Goal: Check status: Check status

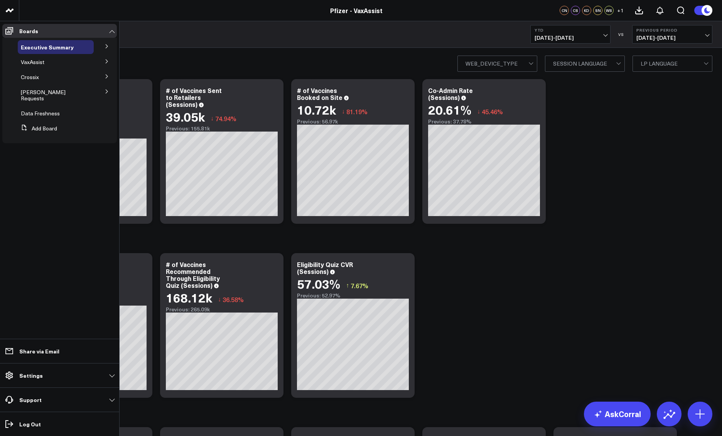
click at [108, 78] on icon at bounding box center [106, 76] width 5 height 5
click at [109, 93] on icon at bounding box center [106, 91] width 5 height 5
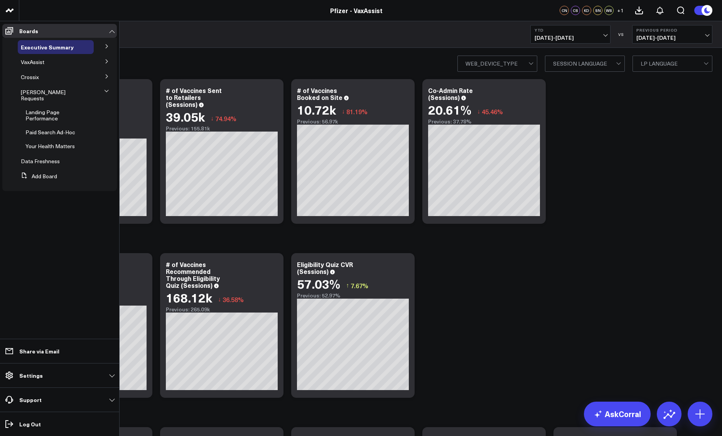
click at [109, 93] on button at bounding box center [107, 91] width 12 height 20
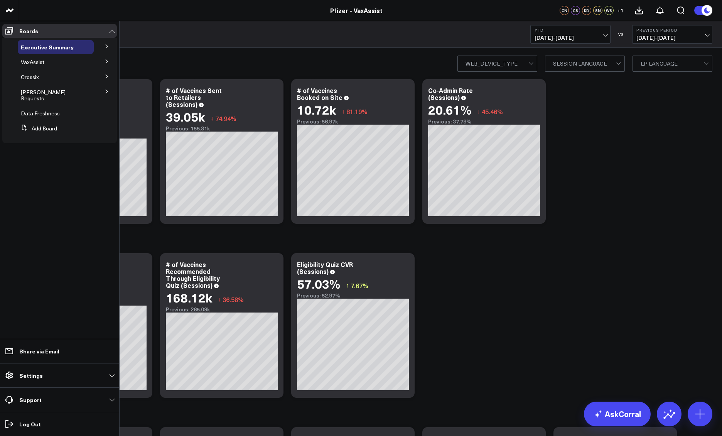
click at [102, 46] on button at bounding box center [107, 46] width 20 height 12
drag, startPoint x: 115, startPoint y: 44, endPoint x: 112, endPoint y: 38, distance: 6.6
click at [115, 44] on li "Executive Summary Executive Summary - Spanish" at bounding box center [59, 57] width 114 height 34
click at [104, 28] on link "Boards" at bounding box center [59, 31] width 114 height 14
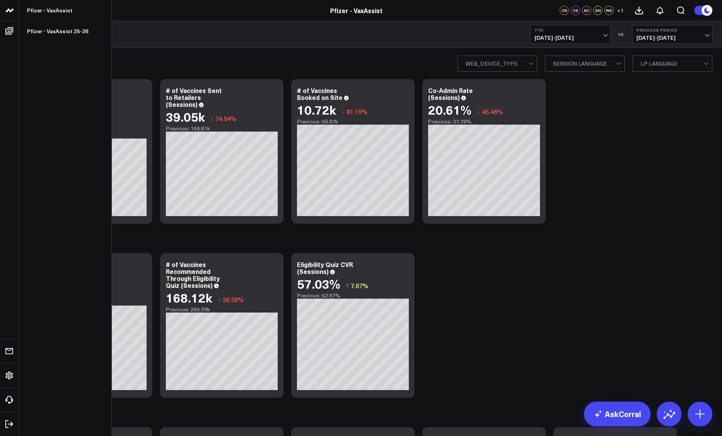
click at [15, 16] on link at bounding box center [9, 10] width 19 height 21
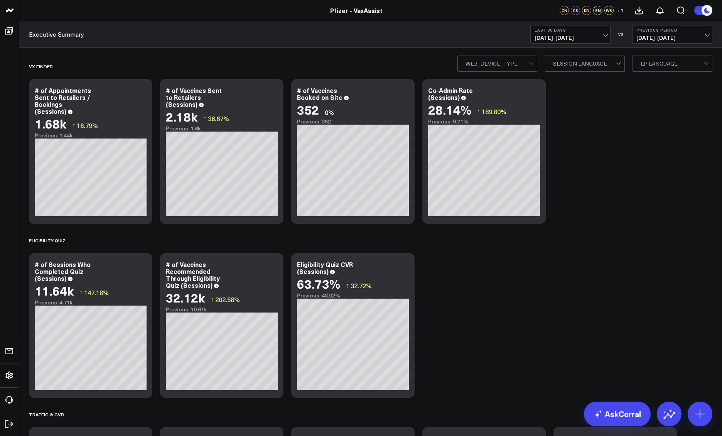
click at [568, 25] on button "Last 30 Days 07/22/25 - 08/20/25" at bounding box center [570, 34] width 80 height 19
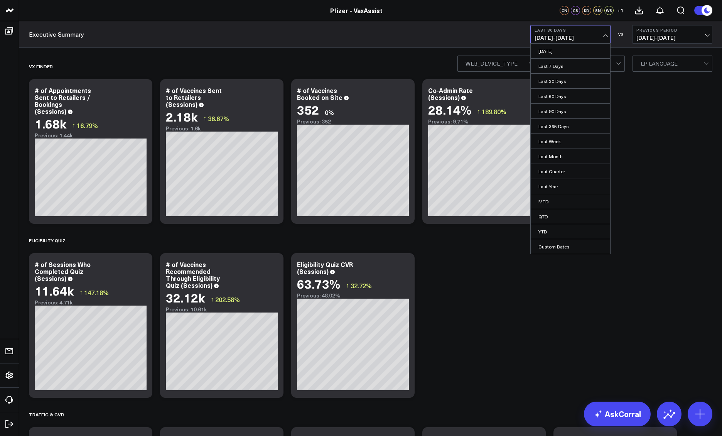
click at [570, 35] on span "07/22/25 - 08/20/25" at bounding box center [570, 38] width 72 height 6
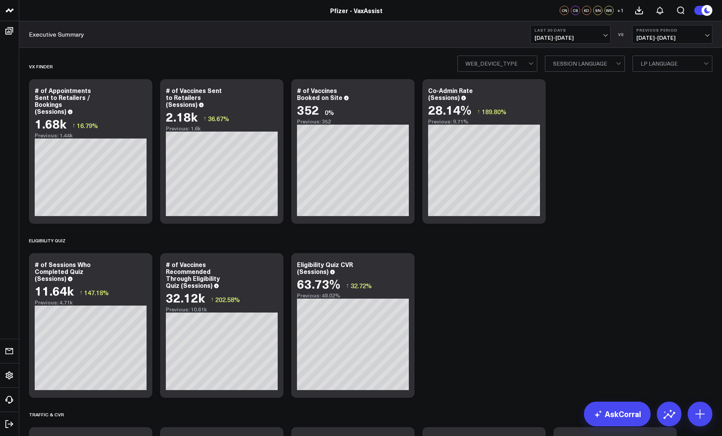
click at [571, 37] on span "07/22/25 - 08/20/25" at bounding box center [570, 38] width 72 height 6
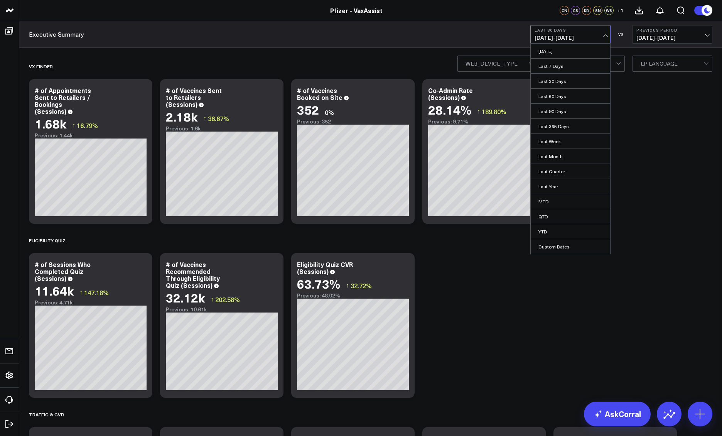
click at [575, 64] on link "Last 7 Days" at bounding box center [569, 66] width 79 height 15
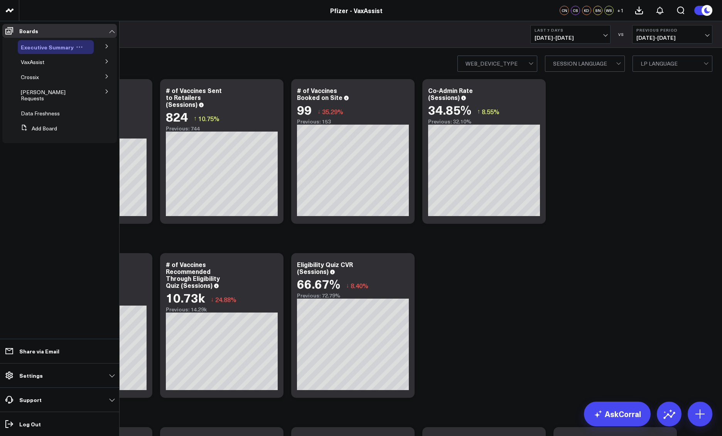
click at [53, 49] on span "Executive Summary" at bounding box center [47, 47] width 53 height 8
click at [104, 49] on button at bounding box center [107, 46] width 20 height 12
click at [76, 44] on icon at bounding box center [79, 47] width 7 height 7
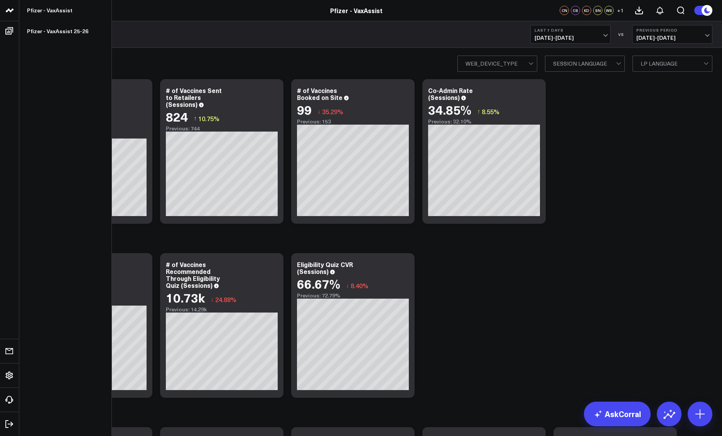
click at [14, 12] on icon at bounding box center [9, 10] width 9 height 9
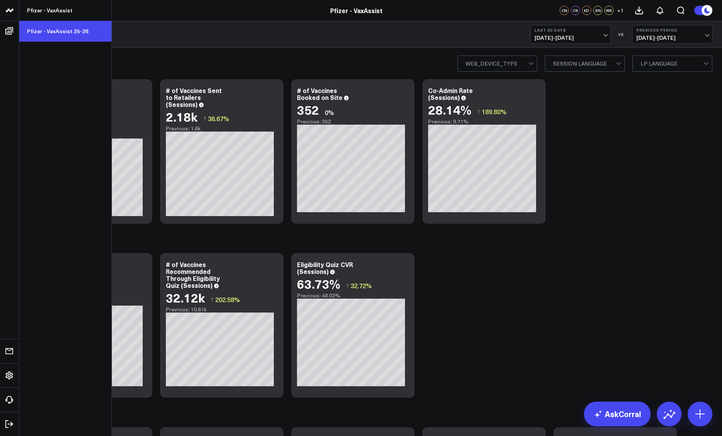
click at [55, 30] on link "Pfizer - VaxAssist 25-26" at bounding box center [65, 31] width 92 height 21
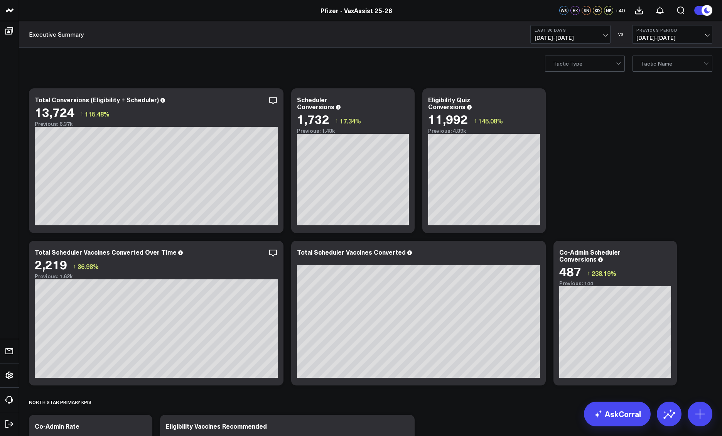
click at [583, 35] on span "07/22/25 - 08/20/25" at bounding box center [570, 38] width 72 height 6
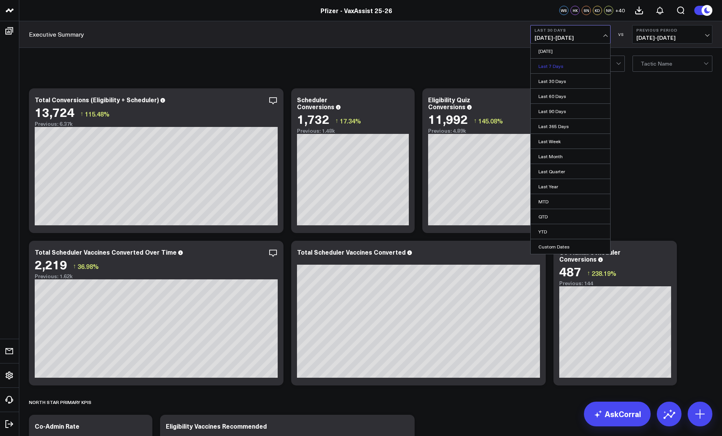
click at [569, 70] on link "Last 7 Days" at bounding box center [569, 66] width 79 height 15
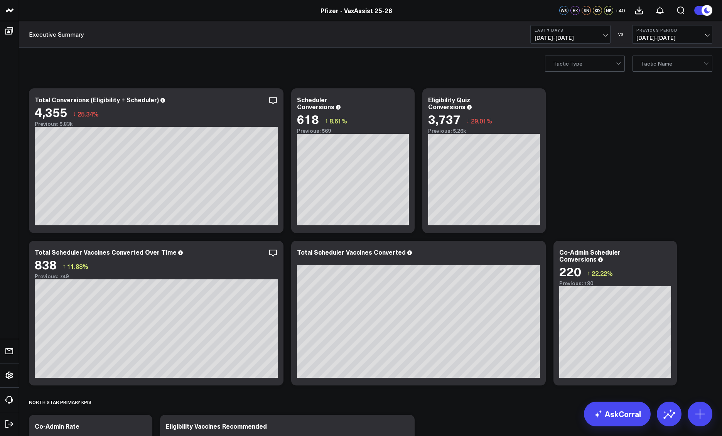
click at [32, 66] on div "Tactic Type Tactic Name" at bounding box center [370, 63] width 702 height 31
